Goal: Check status: Check status

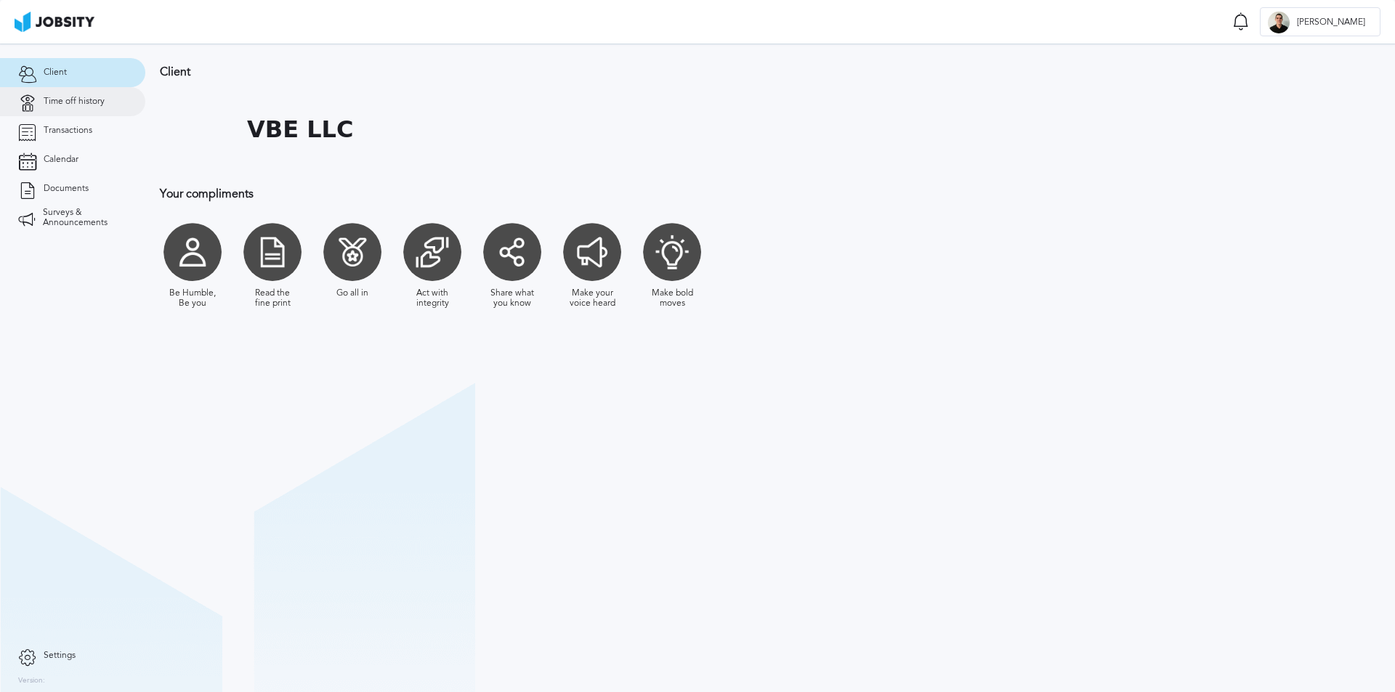
click at [72, 108] on link "Time off history" at bounding box center [72, 101] width 145 height 29
click at [86, 115] on link "Time off history" at bounding box center [72, 101] width 145 height 29
